Goal: Task Accomplishment & Management: Use online tool/utility

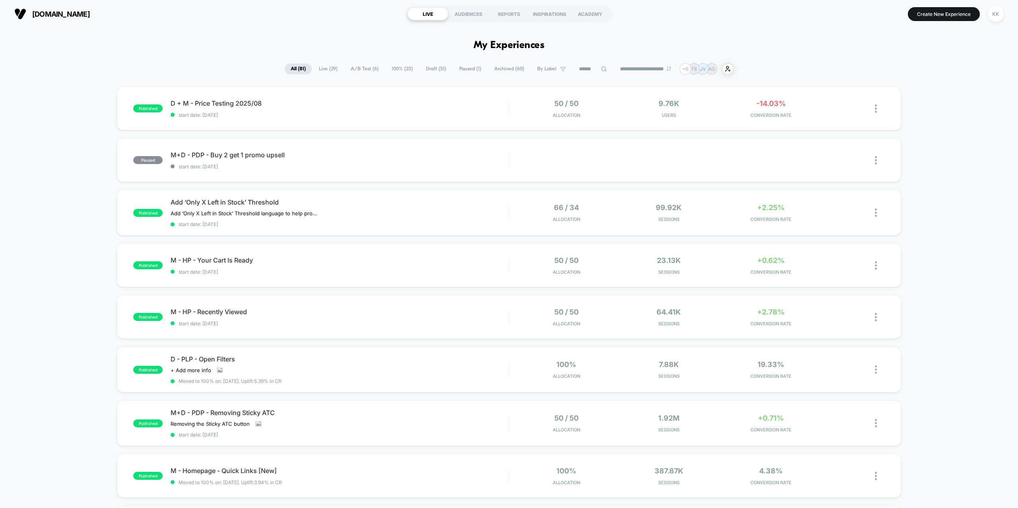
click at [601, 69] on icon at bounding box center [603, 68] width 5 height 5
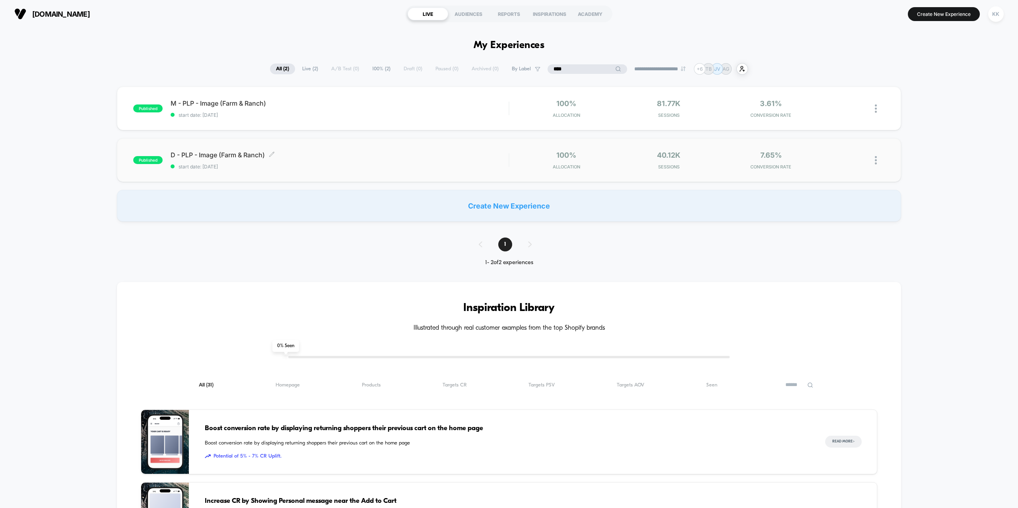
type input "****"
click at [320, 155] on span "D - PLP - Image (Farm & Ranch) Click to edit experience details" at bounding box center [340, 155] width 338 height 8
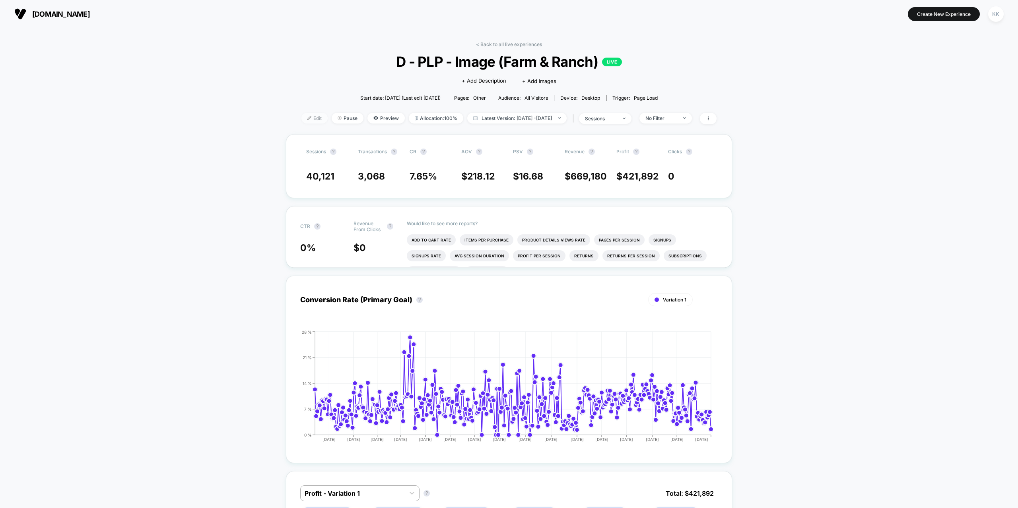
click at [303, 122] on span "Edit" at bounding box center [314, 118] width 26 height 11
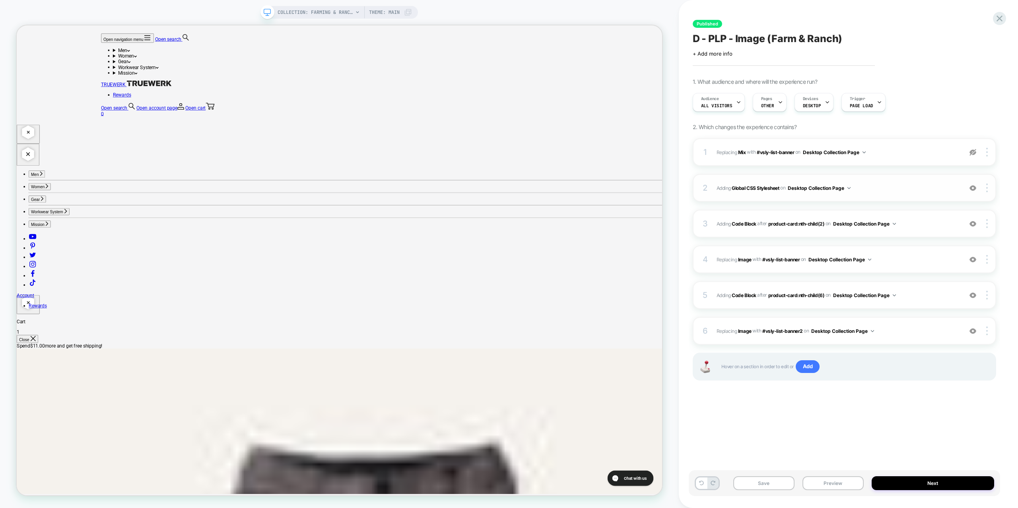
click at [911, 190] on span "Adding Global CSS Stylesheet on Desktop Collection Page" at bounding box center [837, 188] width 242 height 10
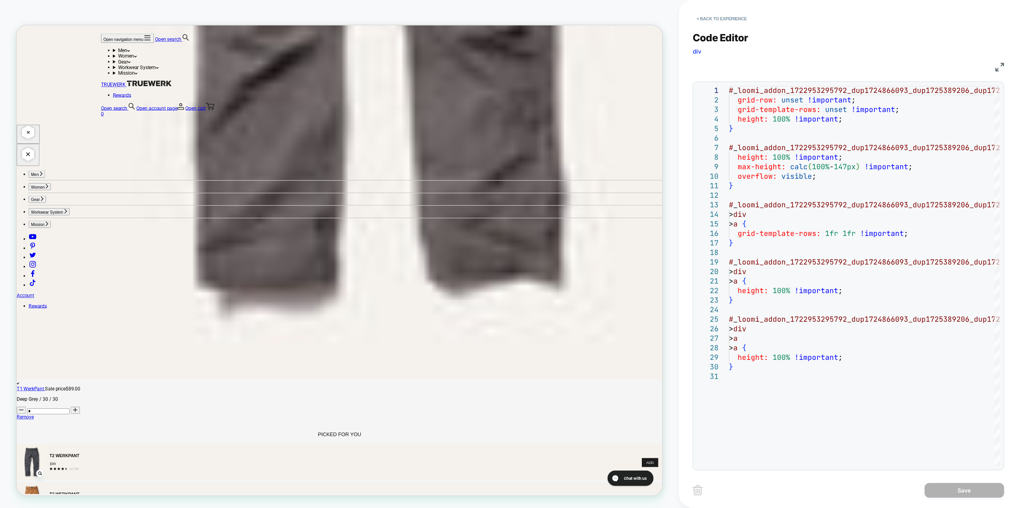
scroll to position [1232, 0]
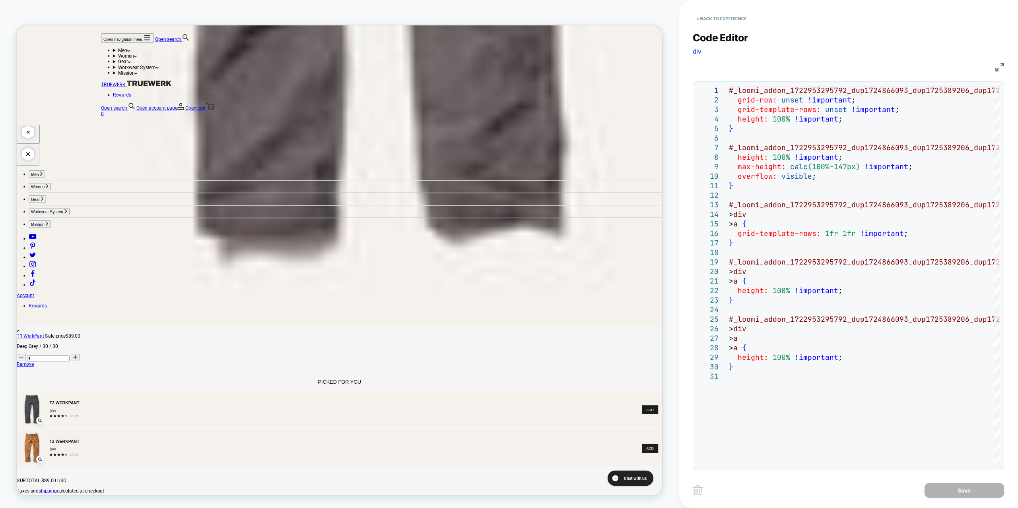
click at [998, 68] on img at bounding box center [999, 67] width 9 height 9
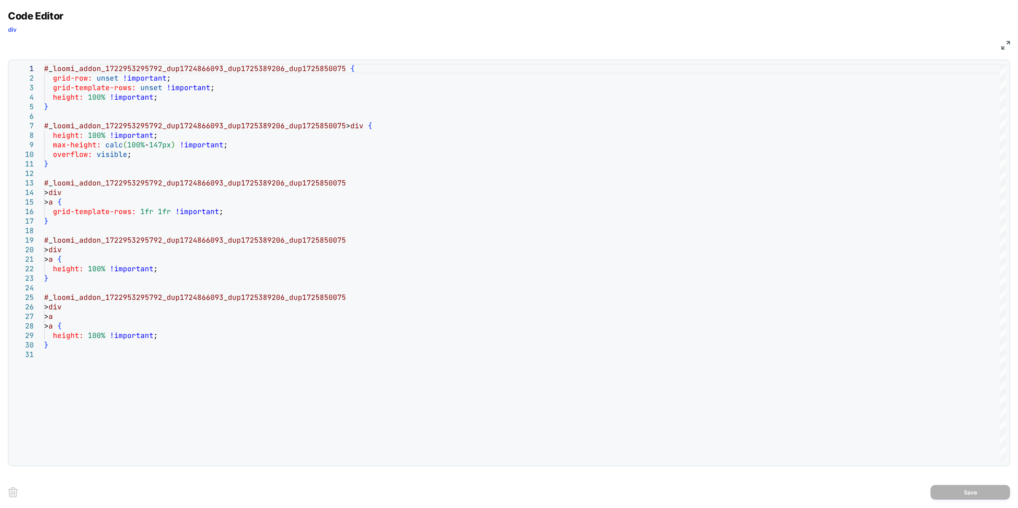
click at [1008, 46] on img at bounding box center [1005, 45] width 9 height 9
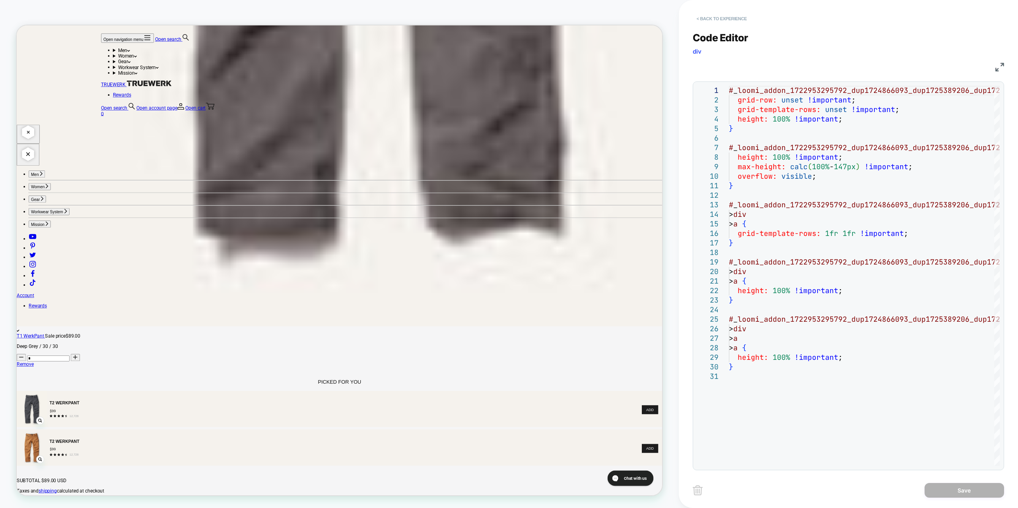
click at [714, 20] on button "< Back to experience" at bounding box center [722, 18] width 58 height 13
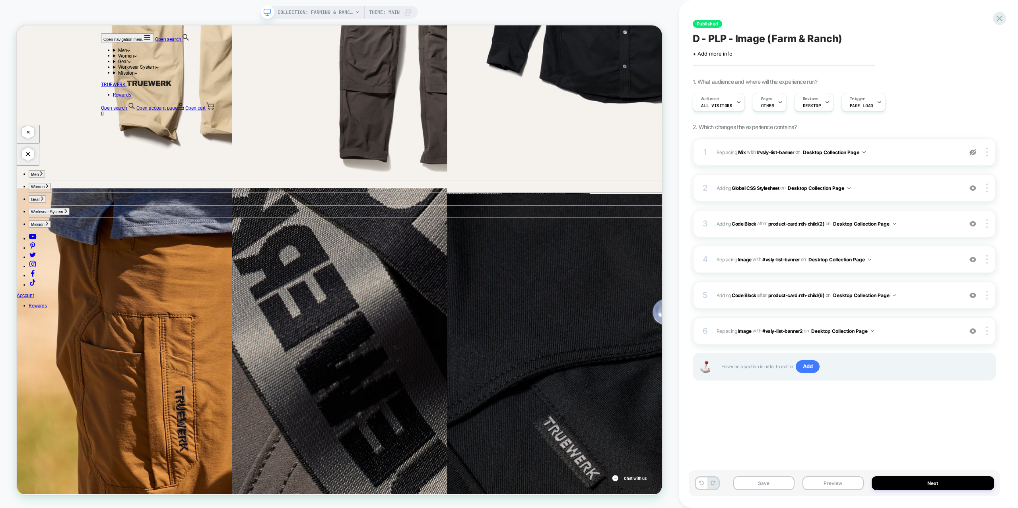
scroll to position [5880, 0]
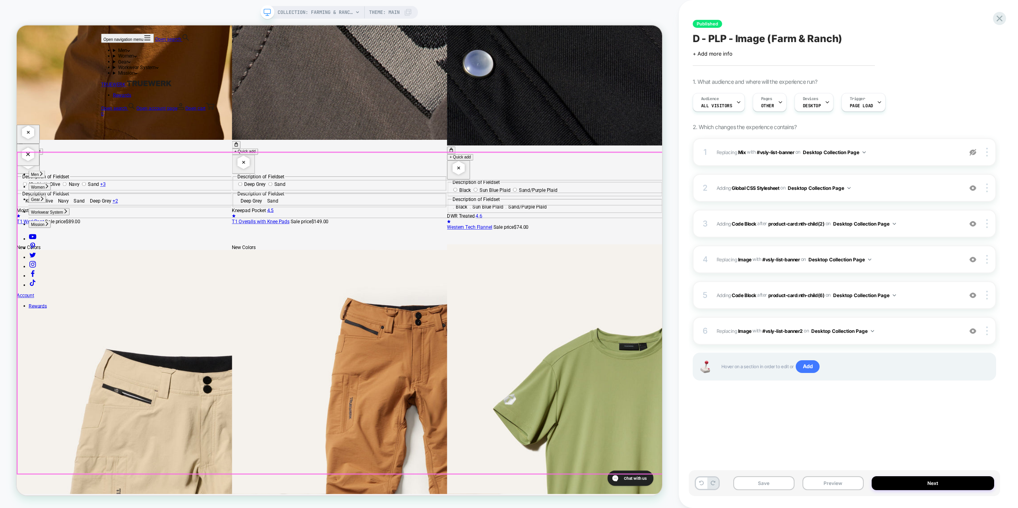
drag, startPoint x: 839, startPoint y: 281, endPoint x: 772, endPoint y: 450, distance: 182.4
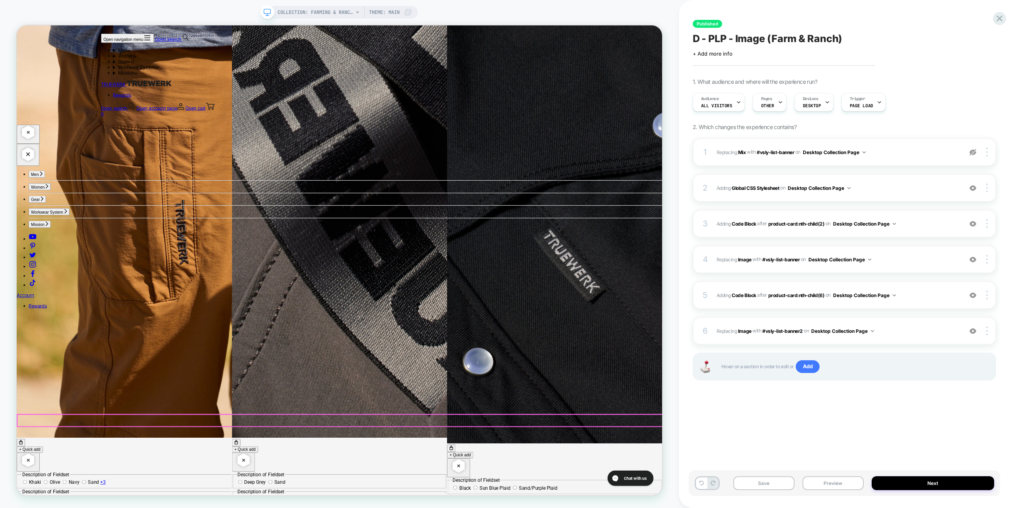
drag, startPoint x: 655, startPoint y: 358, endPoint x: 546, endPoint y: 334, distance: 111.4
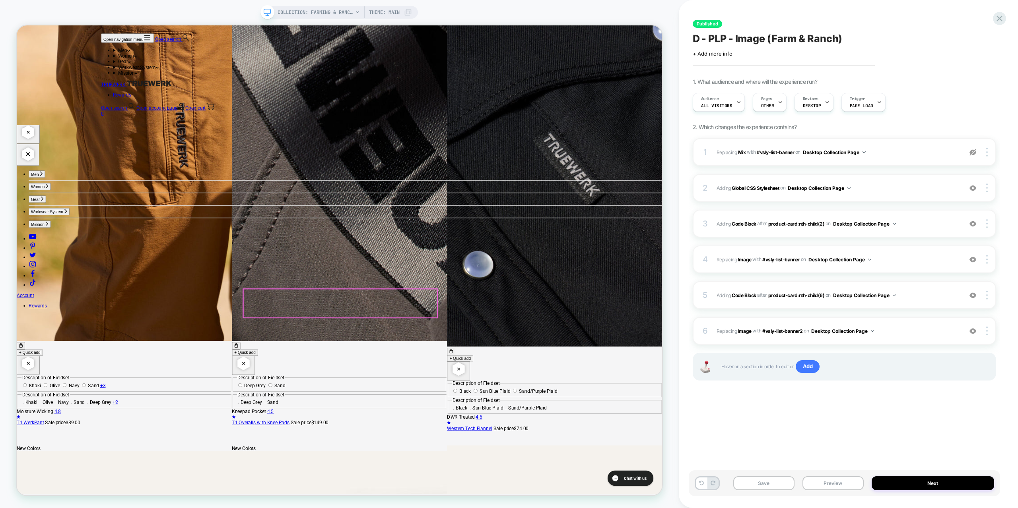
scroll to position [5488, 0]
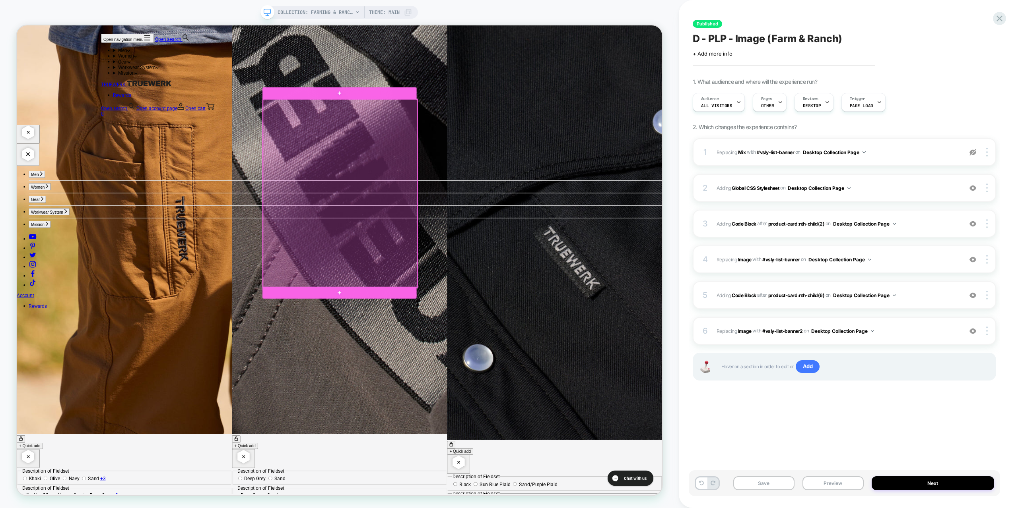
click at [507, 210] on div at bounding box center [448, 249] width 206 height 251
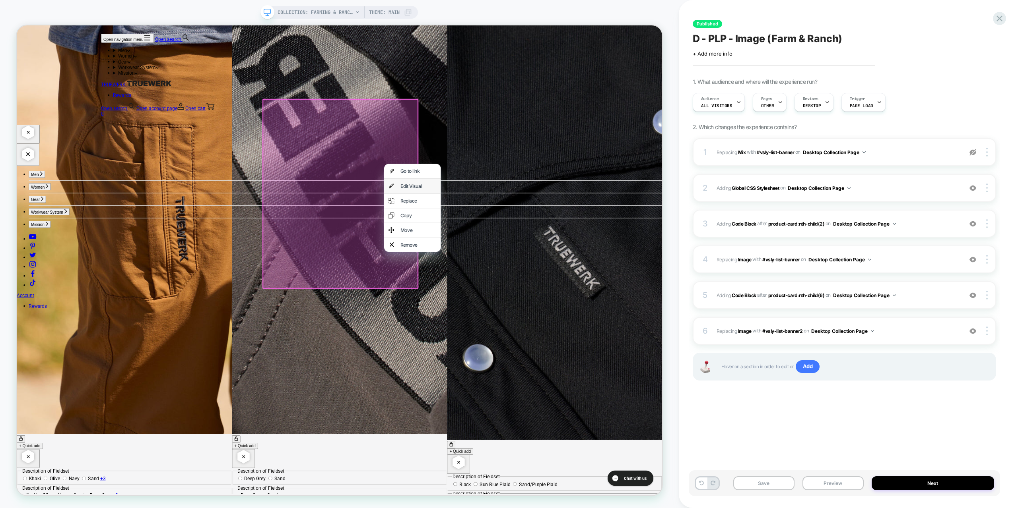
click at [556, 243] on div "Edit Visual" at bounding box center [552, 240] width 49 height 8
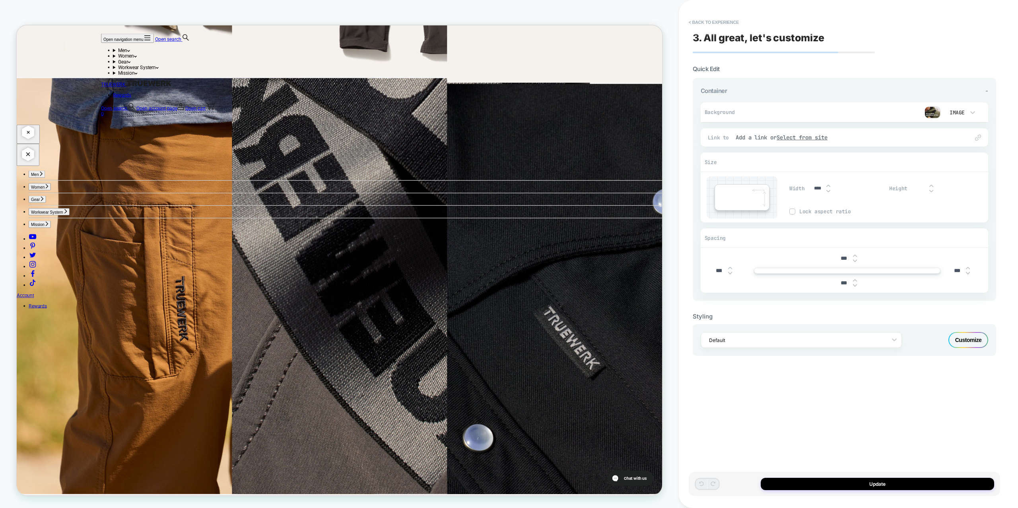
scroll to position [5378, 0]
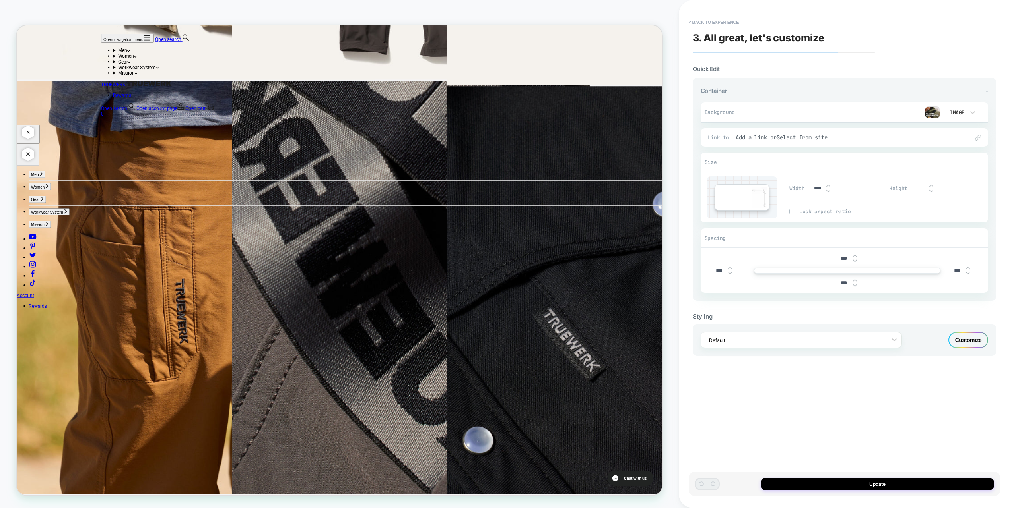
click at [963, 113] on div "Image" at bounding box center [956, 112] width 17 height 7
click at [974, 115] on div at bounding box center [509, 254] width 1018 height 508
click at [935, 113] on img at bounding box center [932, 113] width 16 height 12
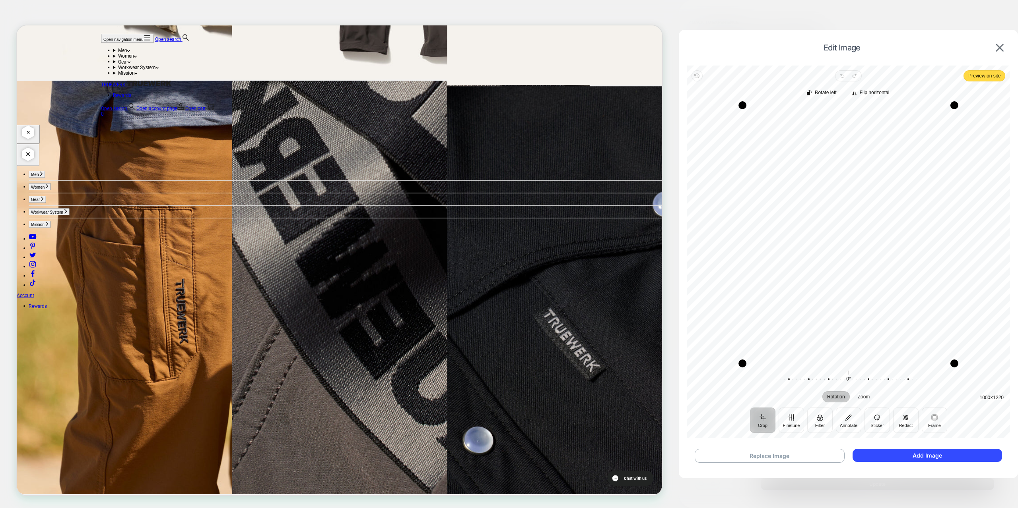
drag, startPoint x: 847, startPoint y: 232, endPoint x: 839, endPoint y: 215, distance: 18.3
click at [840, 214] on div "Recenter" at bounding box center [848, 234] width 311 height 258
click at [873, 267] on div "Recenter" at bounding box center [848, 234] width 311 height 258
click at [988, 74] on span "Preview on site" at bounding box center [984, 76] width 32 height 10
click at [1001, 45] on img at bounding box center [1000, 48] width 8 height 8
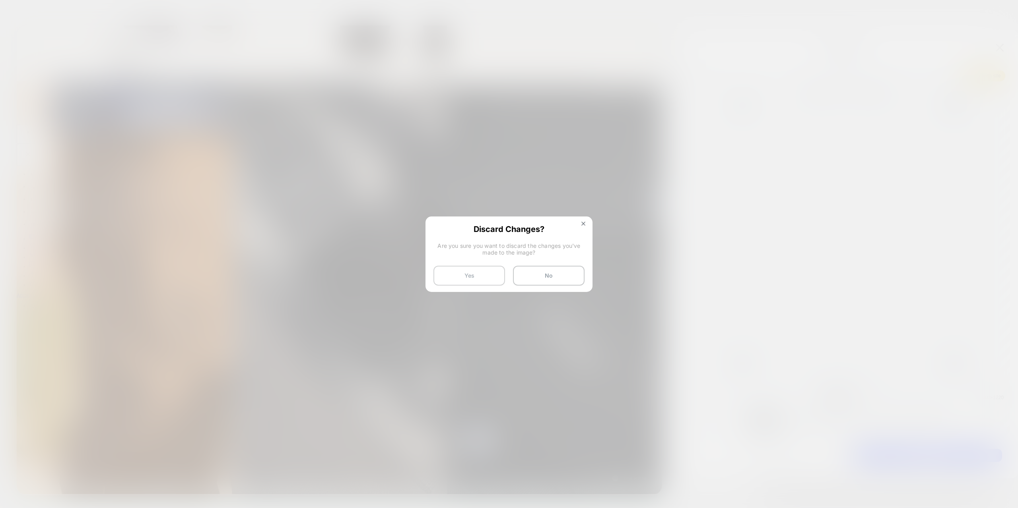
click at [486, 278] on button "Yes" at bounding box center [469, 276] width 72 height 20
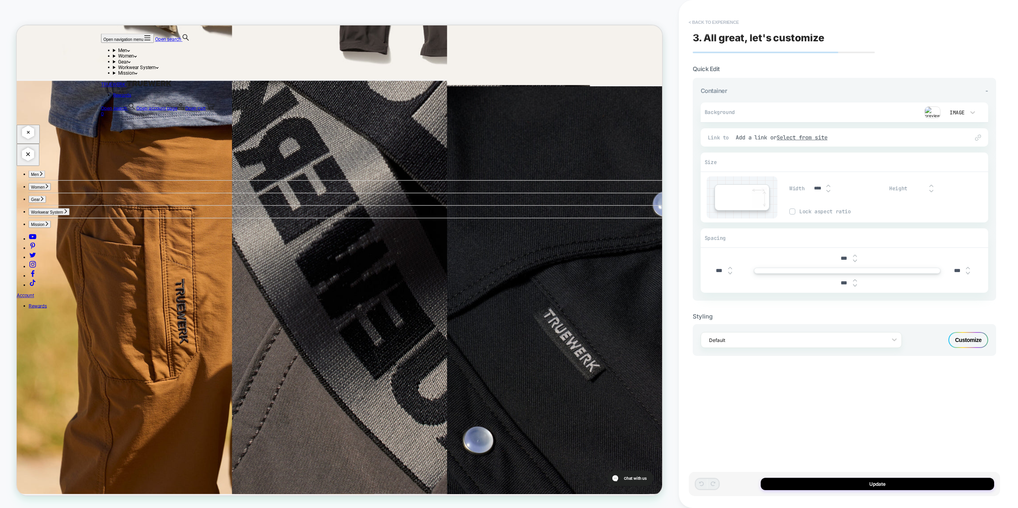
click at [708, 21] on button "< Back to experience" at bounding box center [714, 22] width 58 height 13
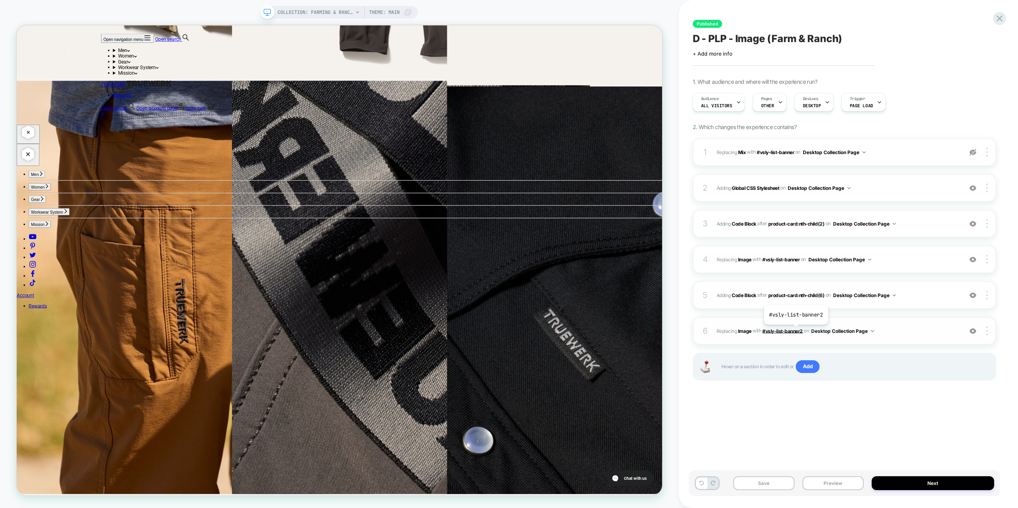
click at [795, 331] on span "#vsly-list-banner2" at bounding box center [782, 331] width 41 height 6
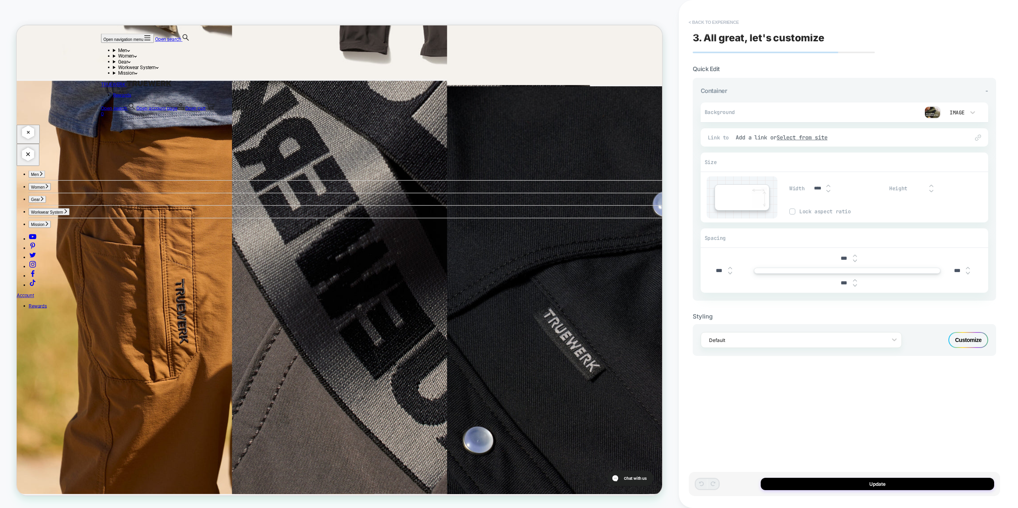
click at [705, 23] on button "< Back to experience" at bounding box center [714, 22] width 58 height 13
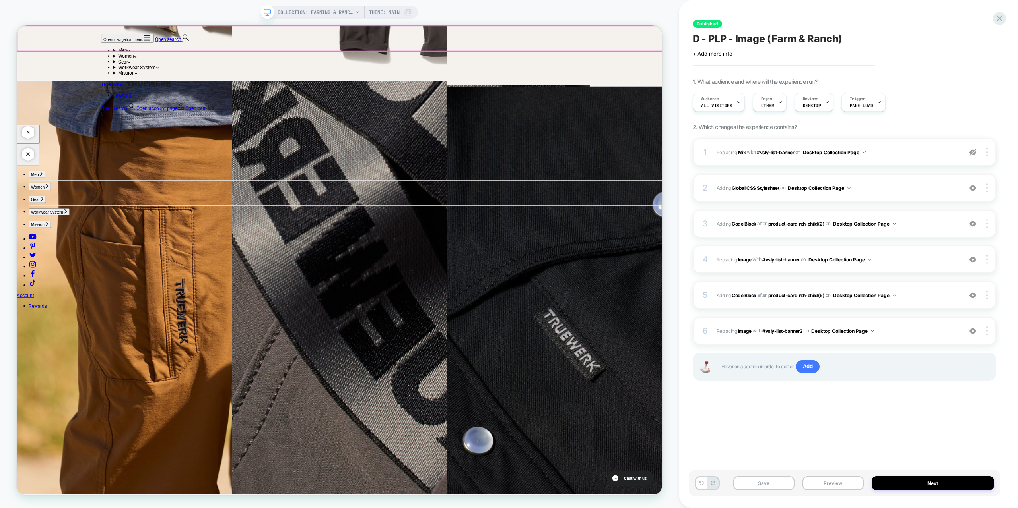
click at [163, 37] on div "Open navigation menu Open search Men Featured New Arrivals Best Sellers T2 Werk…" at bounding box center [447, 91] width 636 height 132
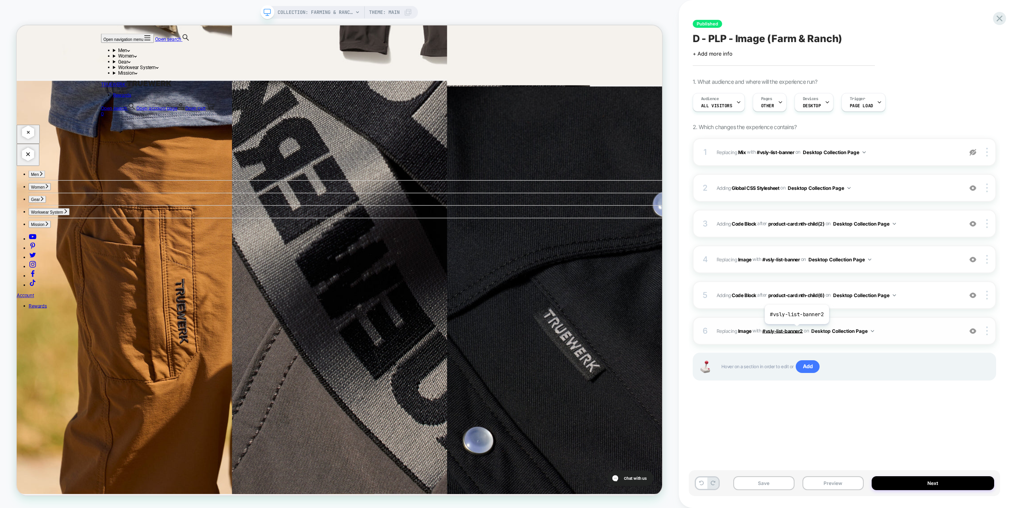
click at [796, 330] on span "#vsly-list-banner2" at bounding box center [782, 331] width 41 height 6
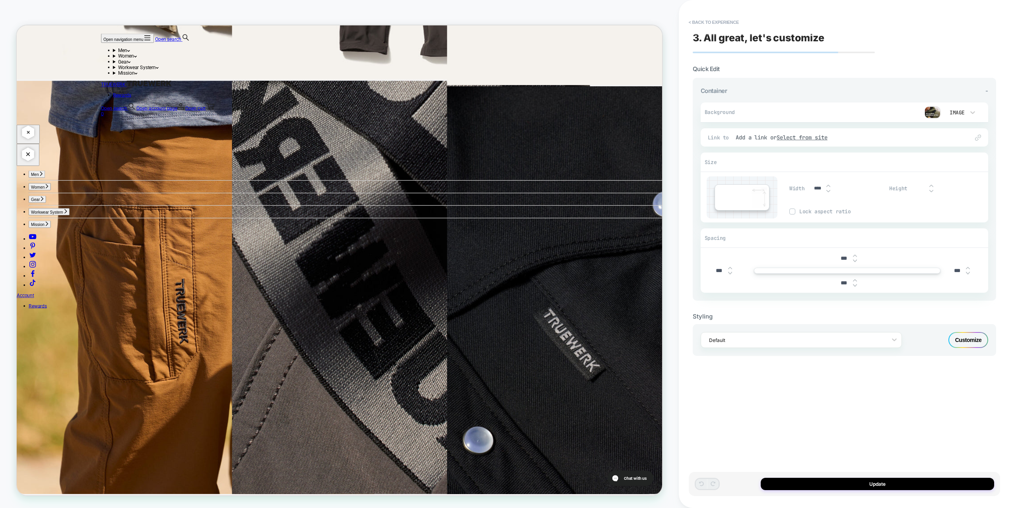
click at [934, 112] on img at bounding box center [932, 113] width 16 height 12
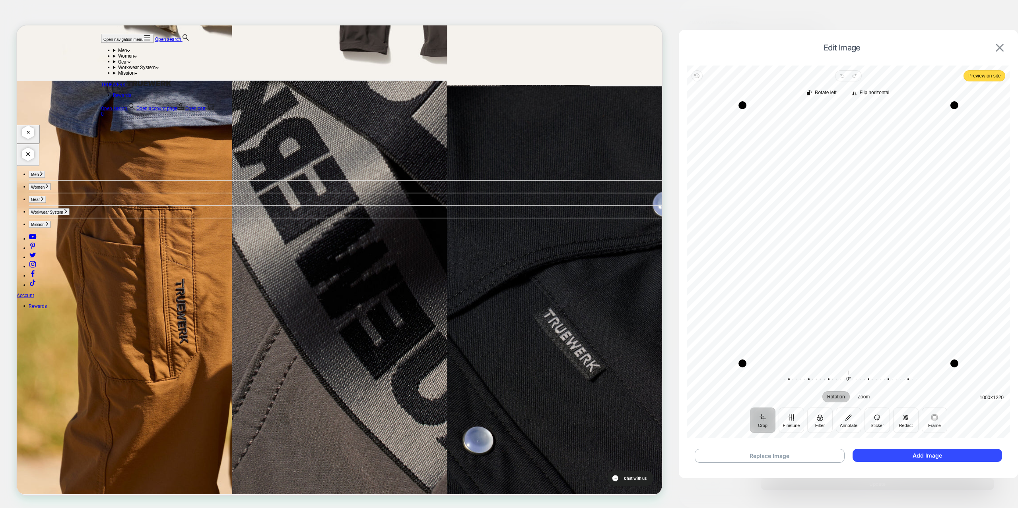
click at [999, 50] on img at bounding box center [1000, 48] width 8 height 8
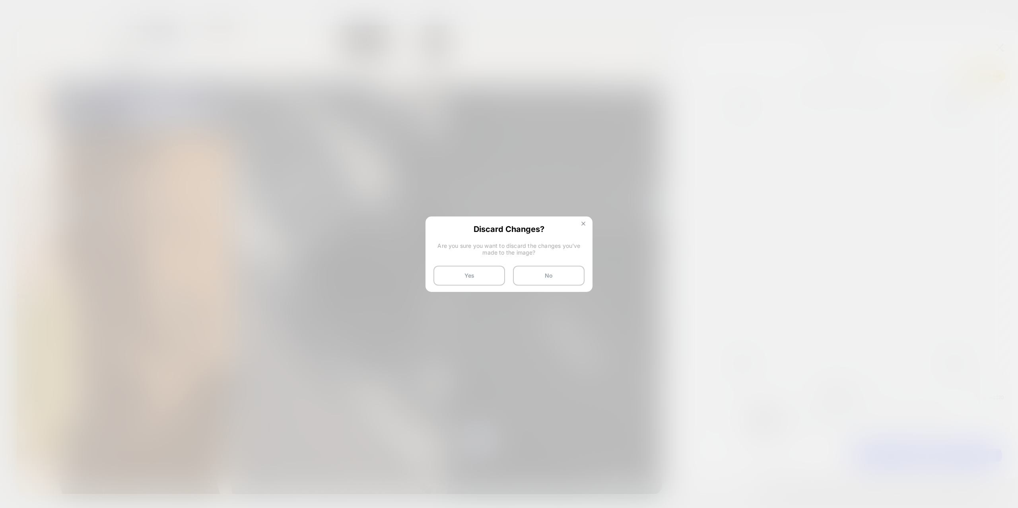
click at [581, 227] on button at bounding box center [583, 224] width 9 height 7
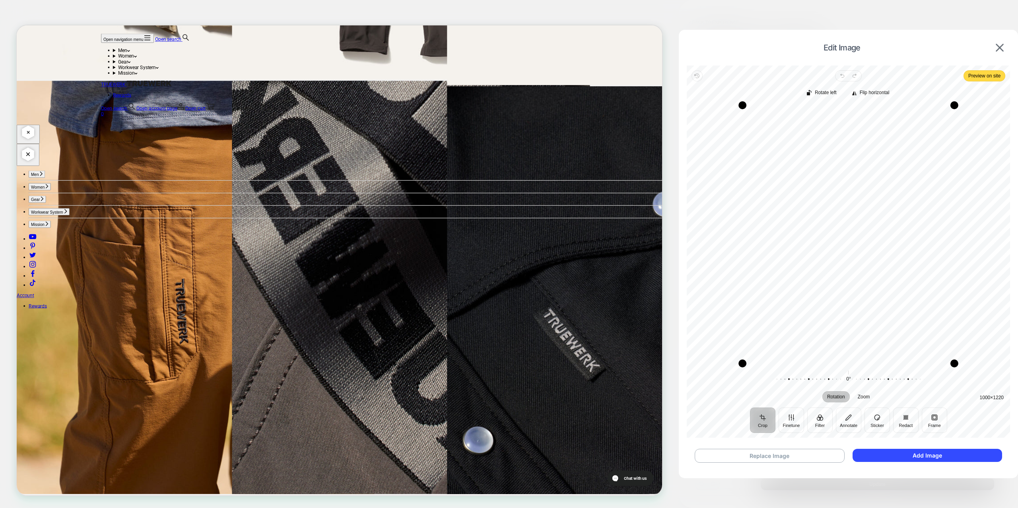
click at [572, 14] on div at bounding box center [509, 254] width 1018 height 508
click at [1006, 48] on div "Edit Image" at bounding box center [848, 48] width 323 height 20
click at [998, 48] on img at bounding box center [1000, 48] width 8 height 8
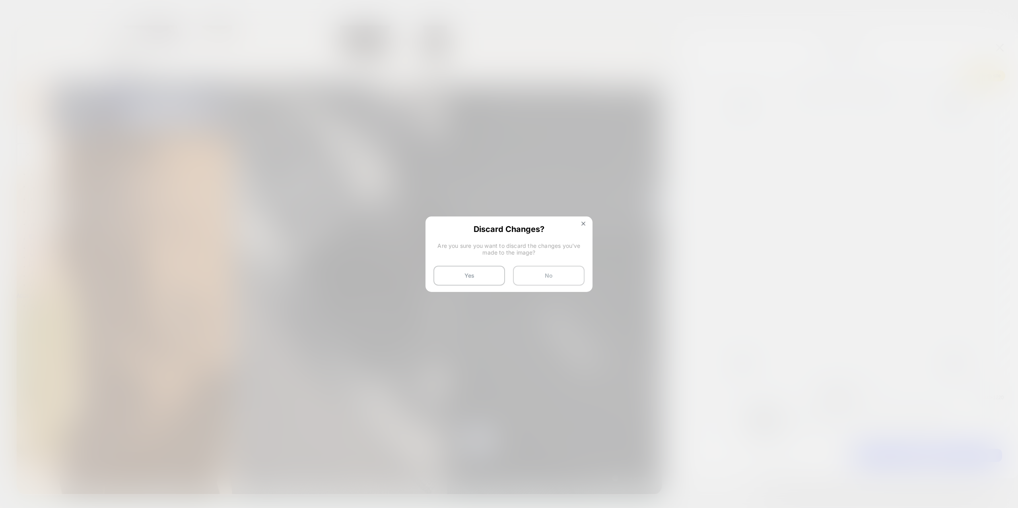
click at [540, 274] on button "No" at bounding box center [549, 276] width 72 height 20
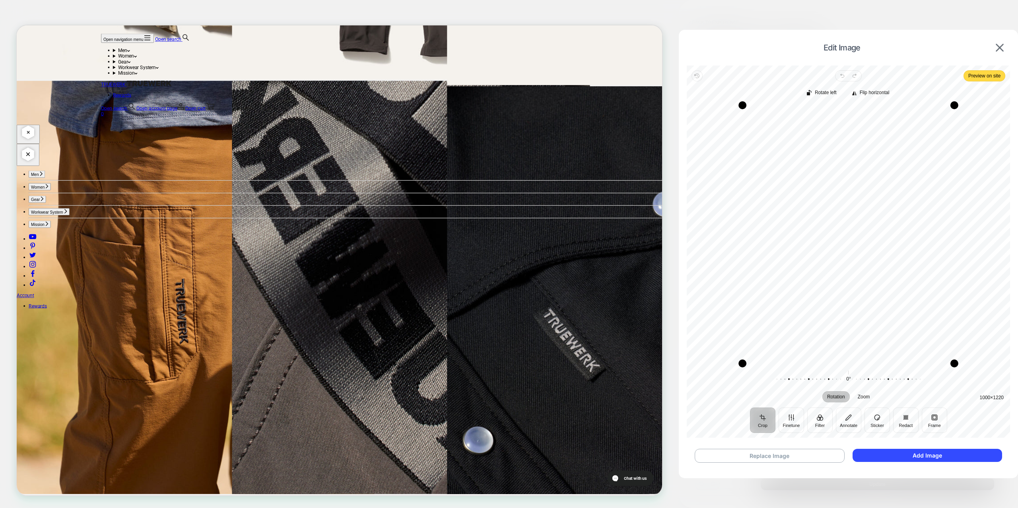
click at [60, 16] on div at bounding box center [509, 254] width 1018 height 508
click at [1004, 45] on button at bounding box center [999, 47] width 13 height 9
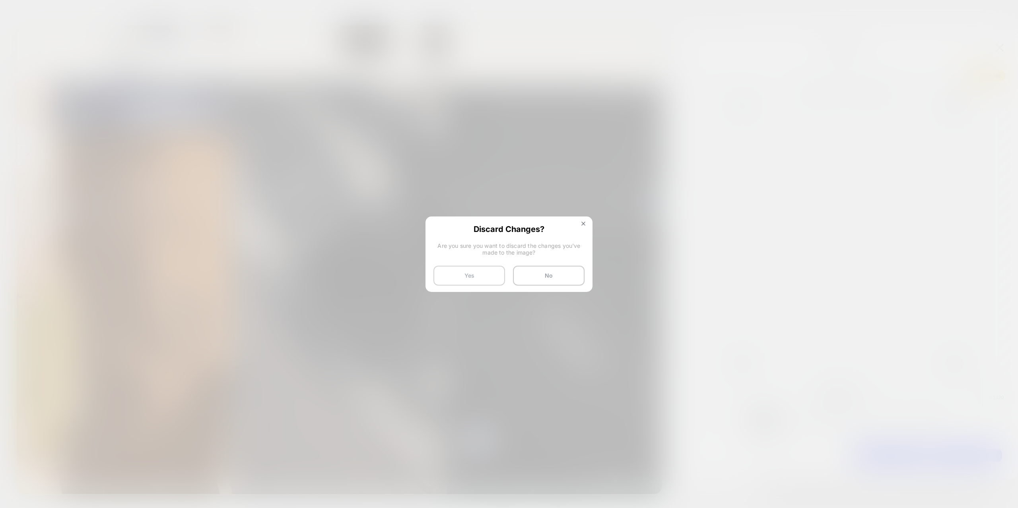
drag, startPoint x: 487, startPoint y: 274, endPoint x: 695, endPoint y: 330, distance: 215.4
click at [487, 274] on button "Yes" at bounding box center [469, 276] width 72 height 20
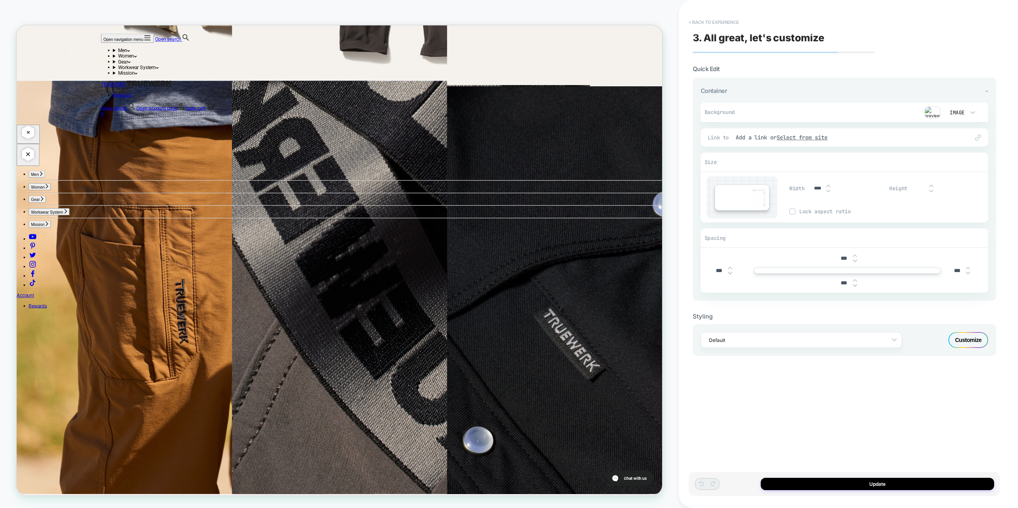
click at [713, 23] on button "< Back to experience" at bounding box center [714, 22] width 58 height 13
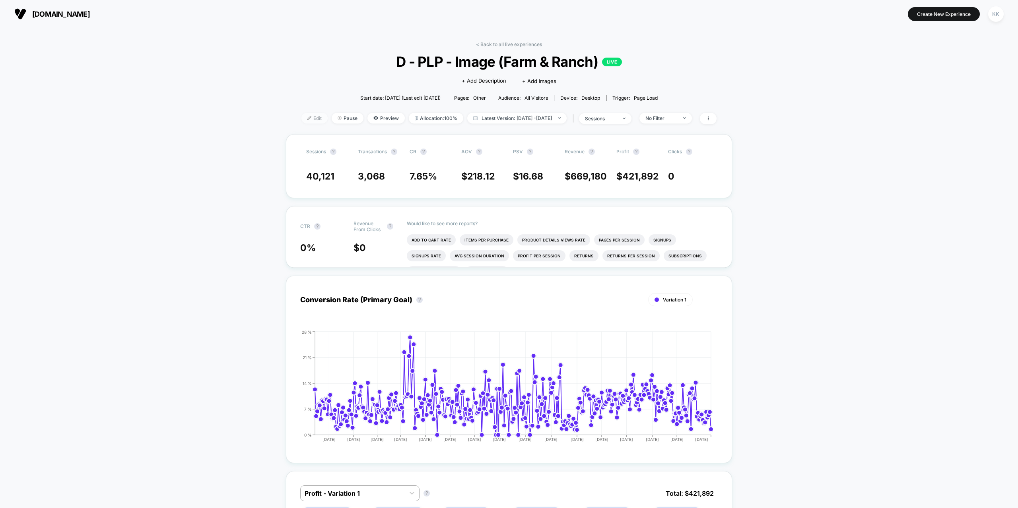
click at [305, 118] on span "Edit" at bounding box center [314, 118] width 26 height 11
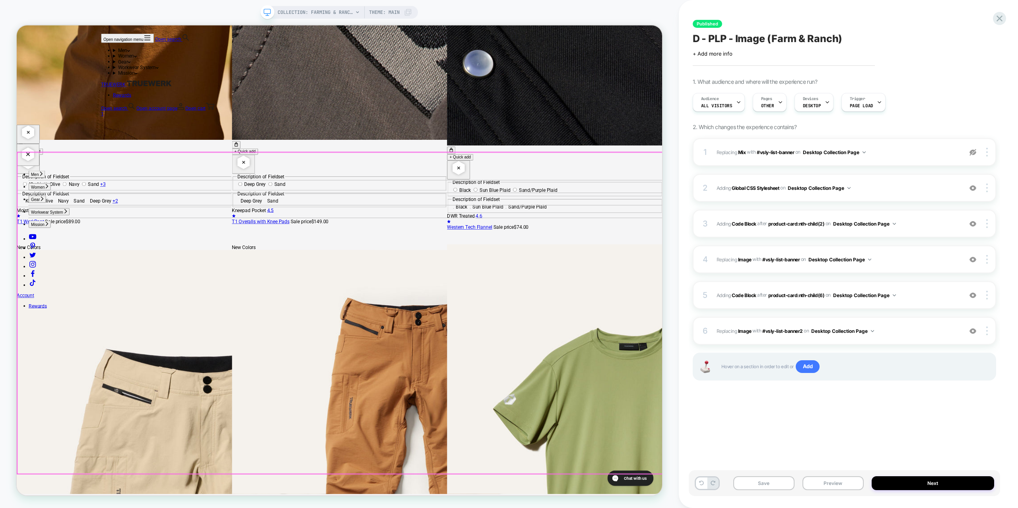
drag, startPoint x: 818, startPoint y: 311, endPoint x: 772, endPoint y: 547, distance: 241.0
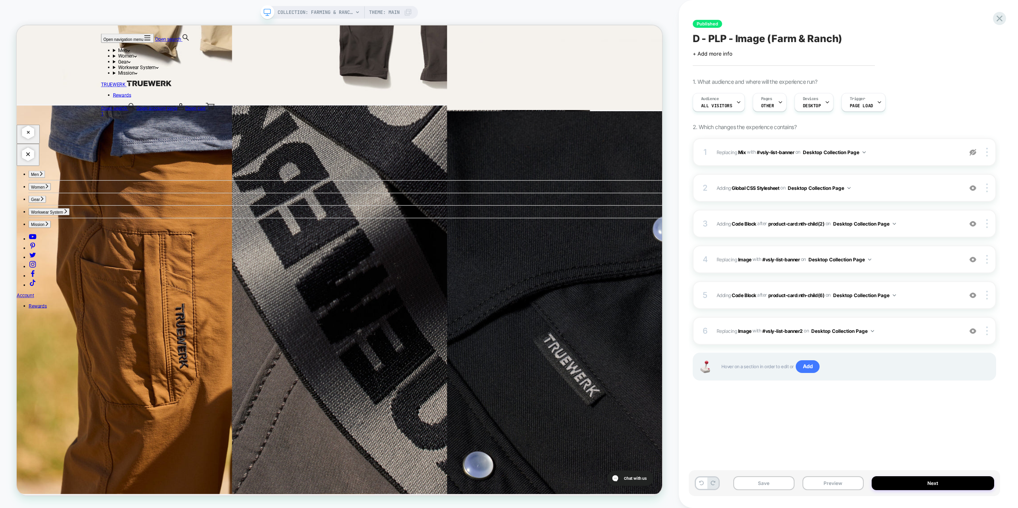
scroll to position [5346, 0]
